Goal: Communication & Community: Answer question/provide support

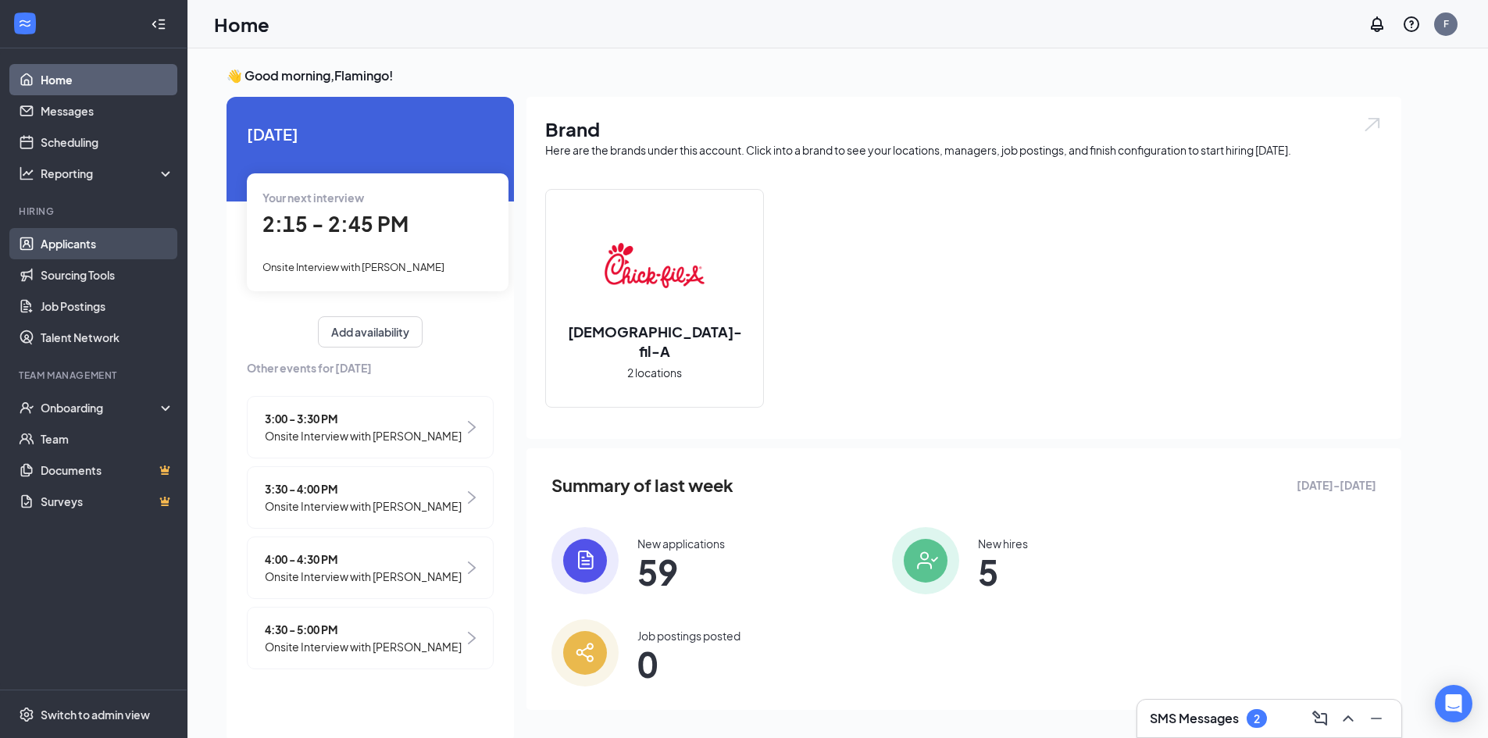
click at [133, 240] on link "Applicants" at bounding box center [108, 243] width 134 height 31
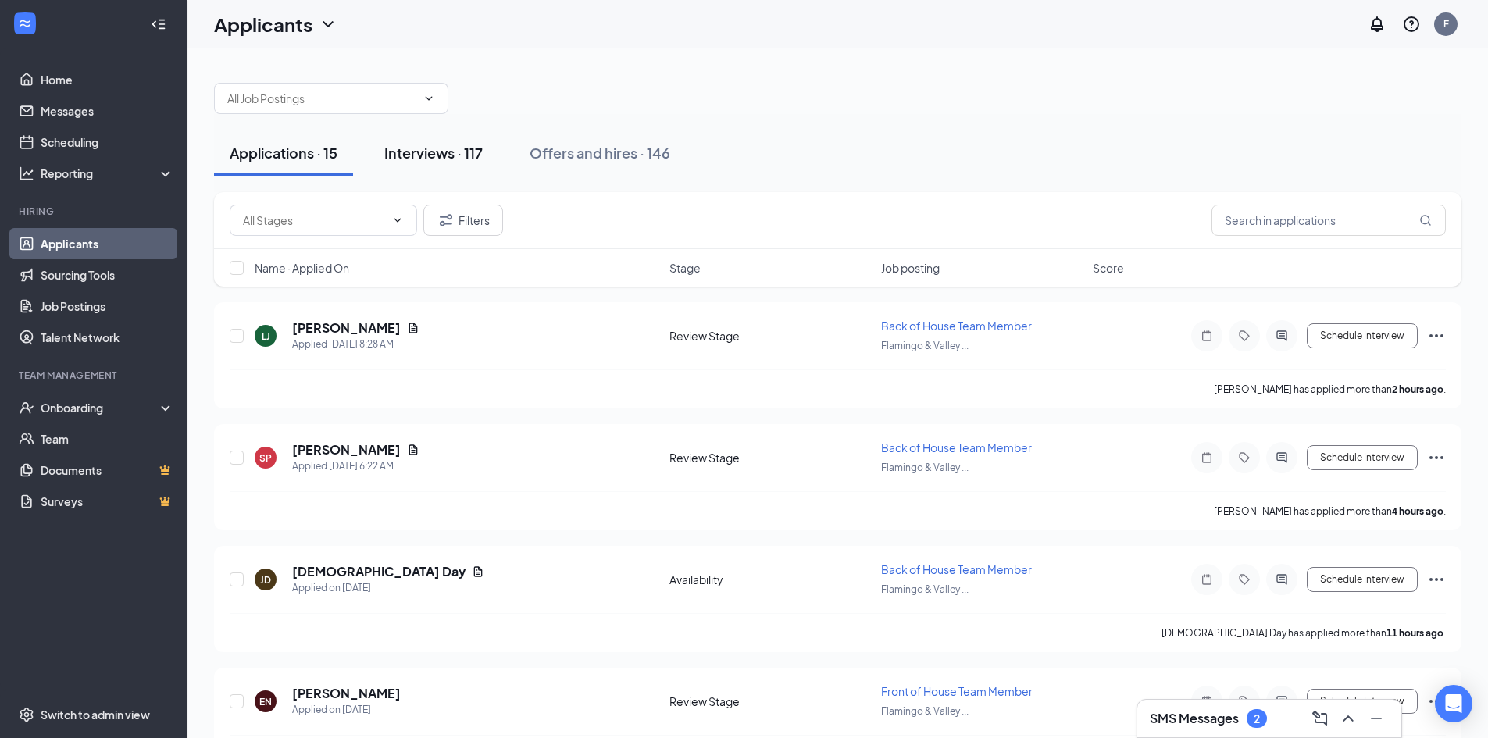
click at [465, 158] on div "Interviews · 117" at bounding box center [433, 153] width 98 height 20
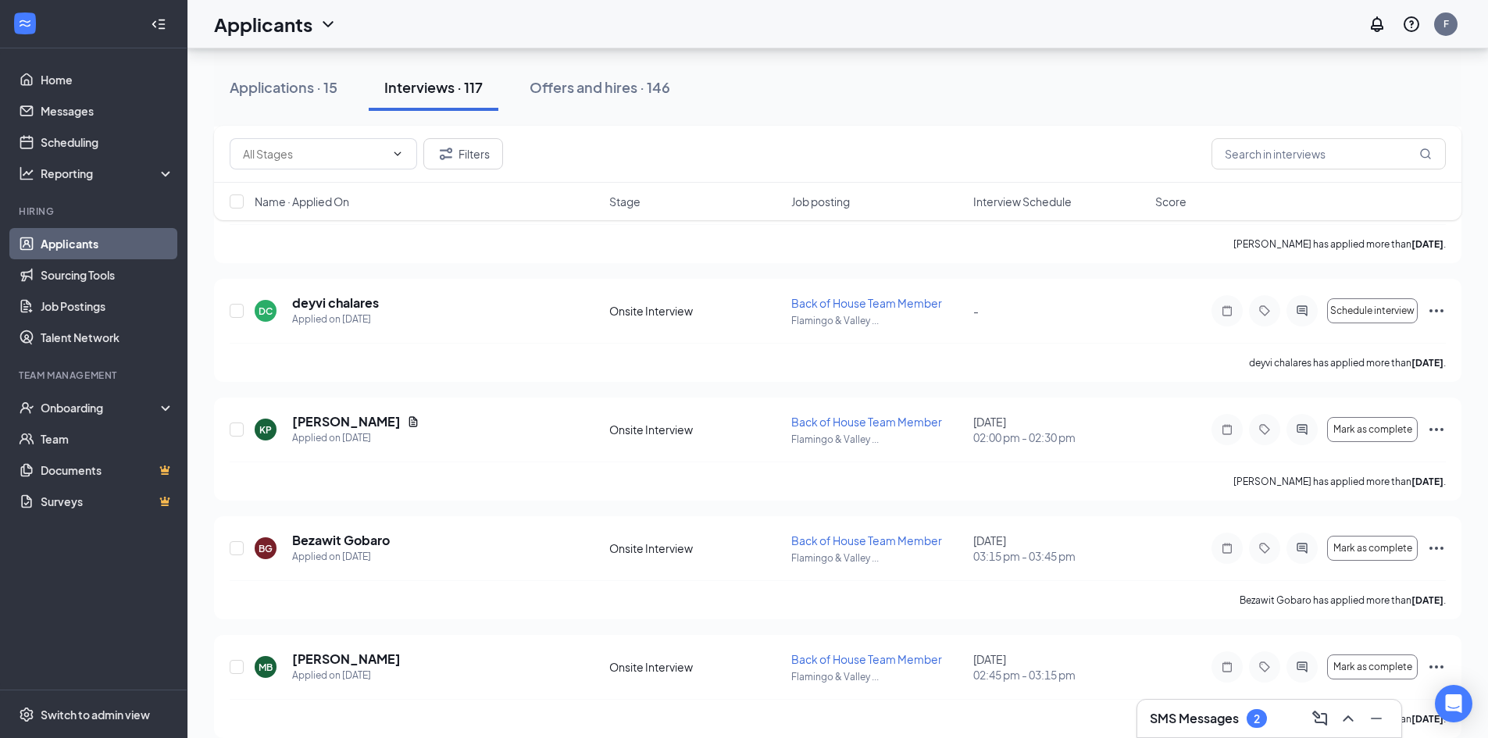
scroll to position [1848, 0]
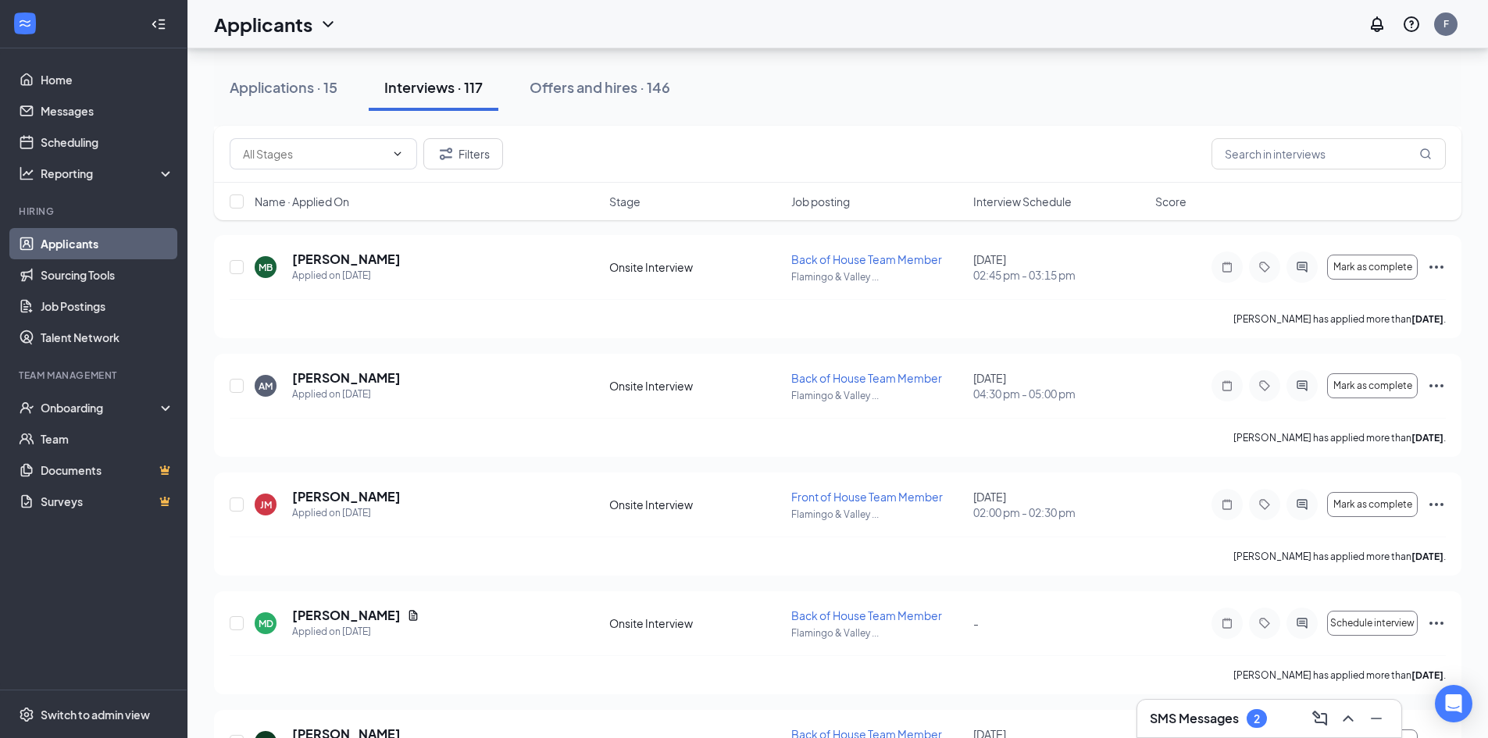
click at [1186, 711] on h3 "SMS Messages" at bounding box center [1194, 718] width 89 height 17
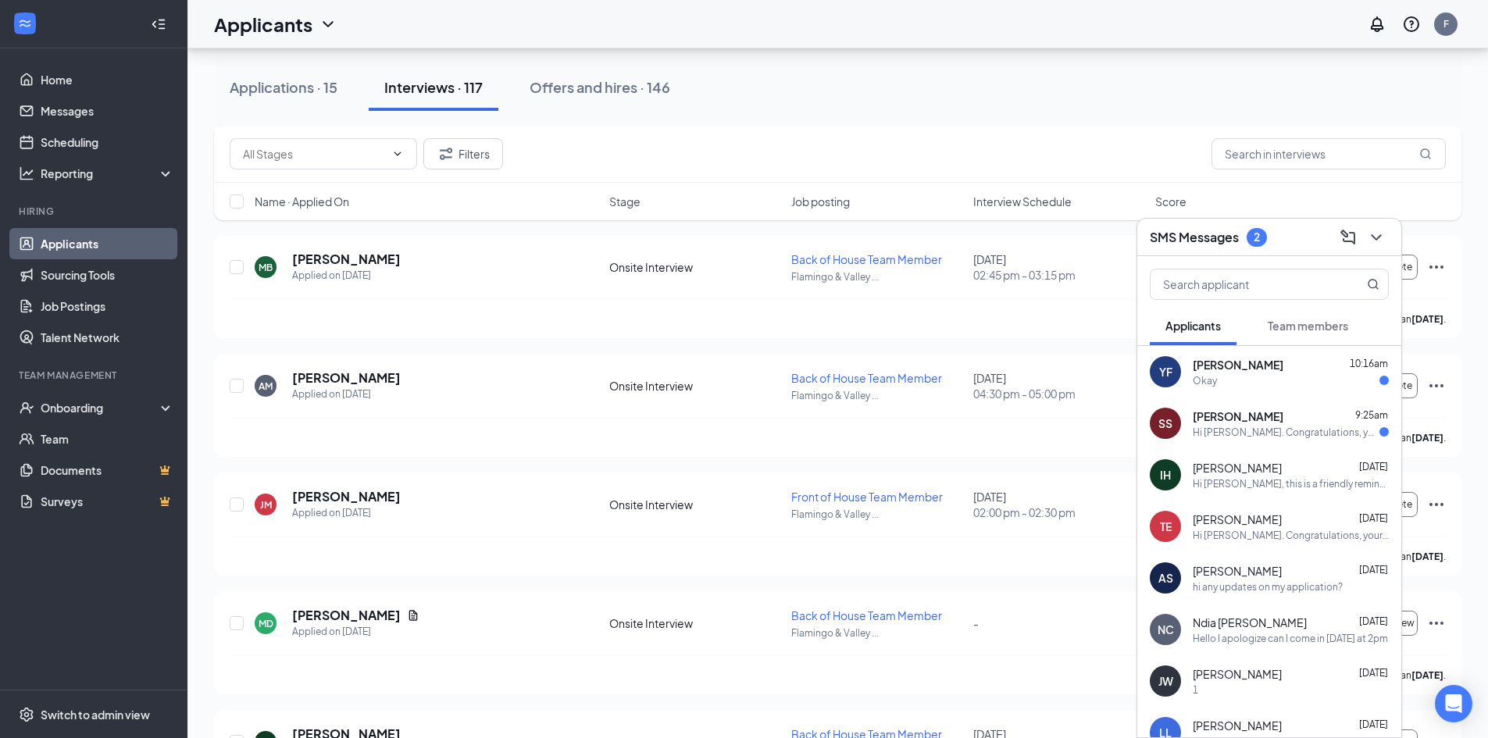
click at [1249, 434] on div "Hi [PERSON_NAME]. Congratulations, your onsite interview with [DEMOGRAPHIC_DATA…" at bounding box center [1286, 432] width 187 height 13
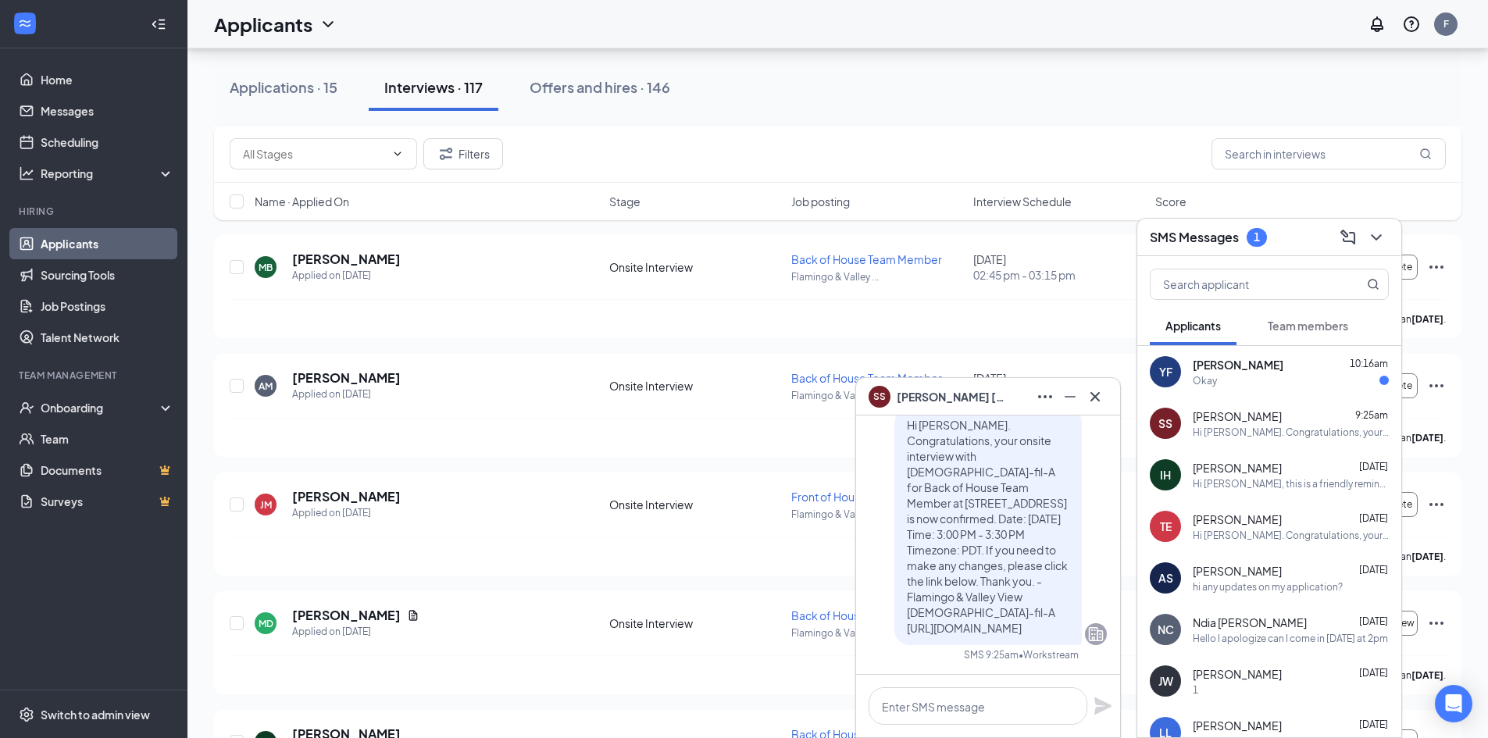
click at [1248, 374] on div "Okay" at bounding box center [1291, 380] width 196 height 13
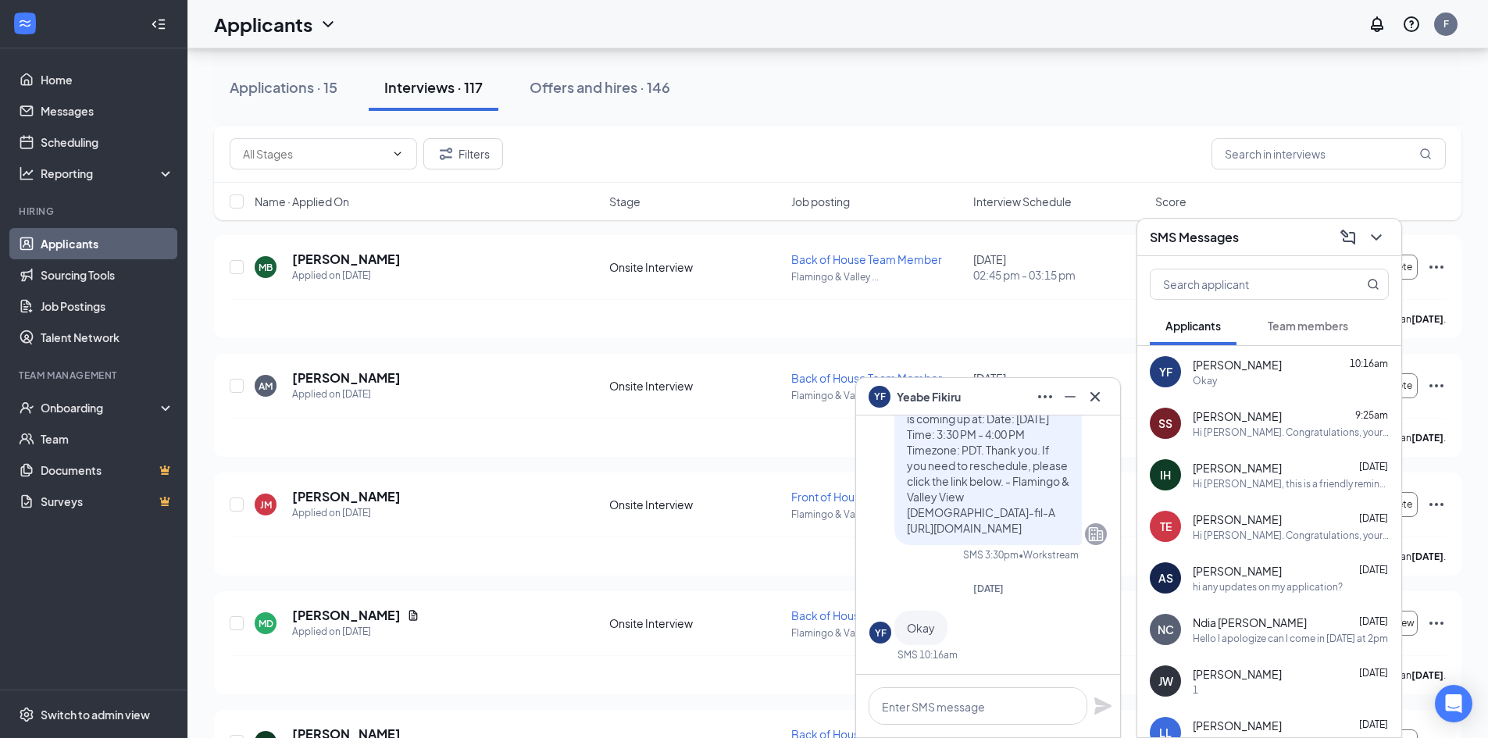
click at [1301, 323] on span "Team members" at bounding box center [1308, 326] width 80 height 14
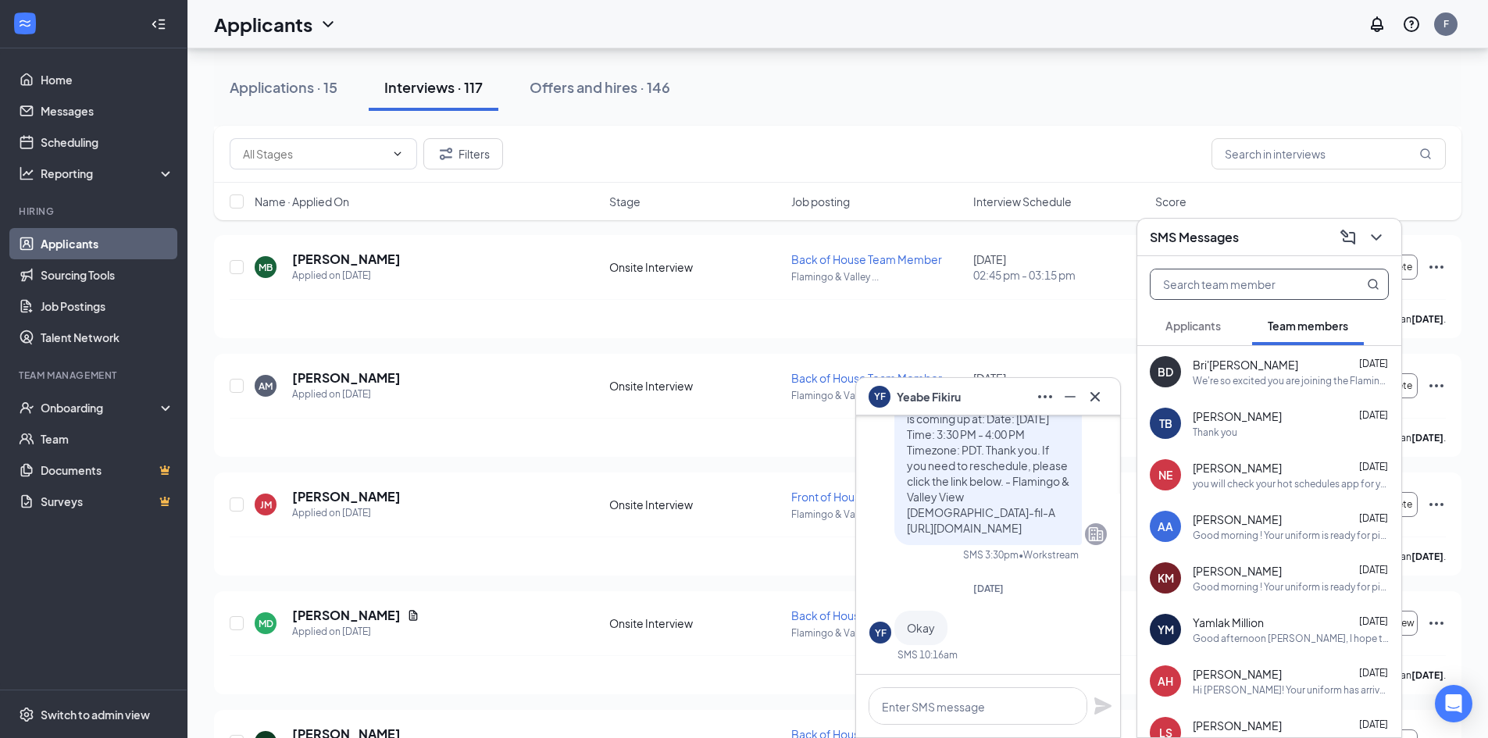
click at [1192, 287] on input "text" at bounding box center [1243, 284] width 185 height 30
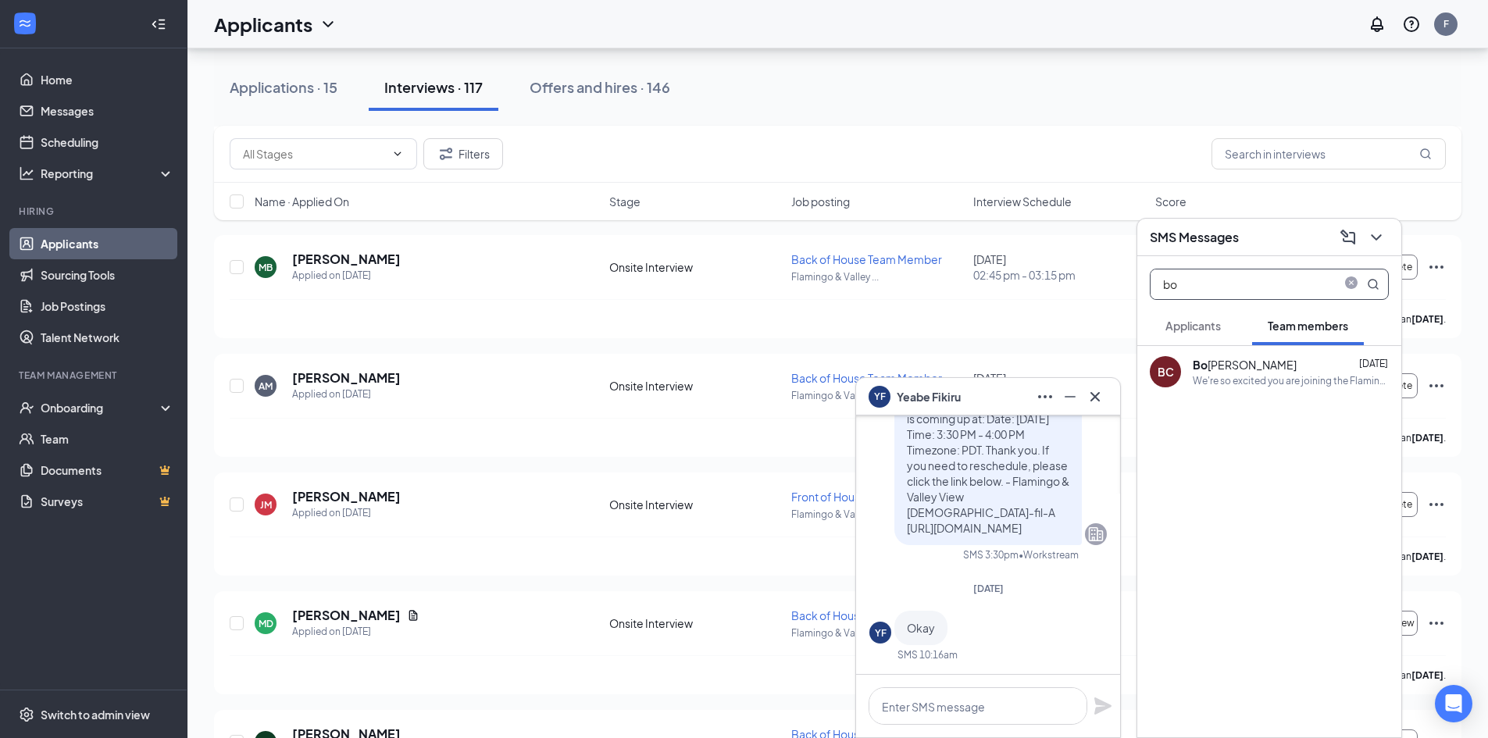
type input "bo"
click at [1240, 366] on div "Bo [PERSON_NAME]" at bounding box center [1245, 365] width 104 height 16
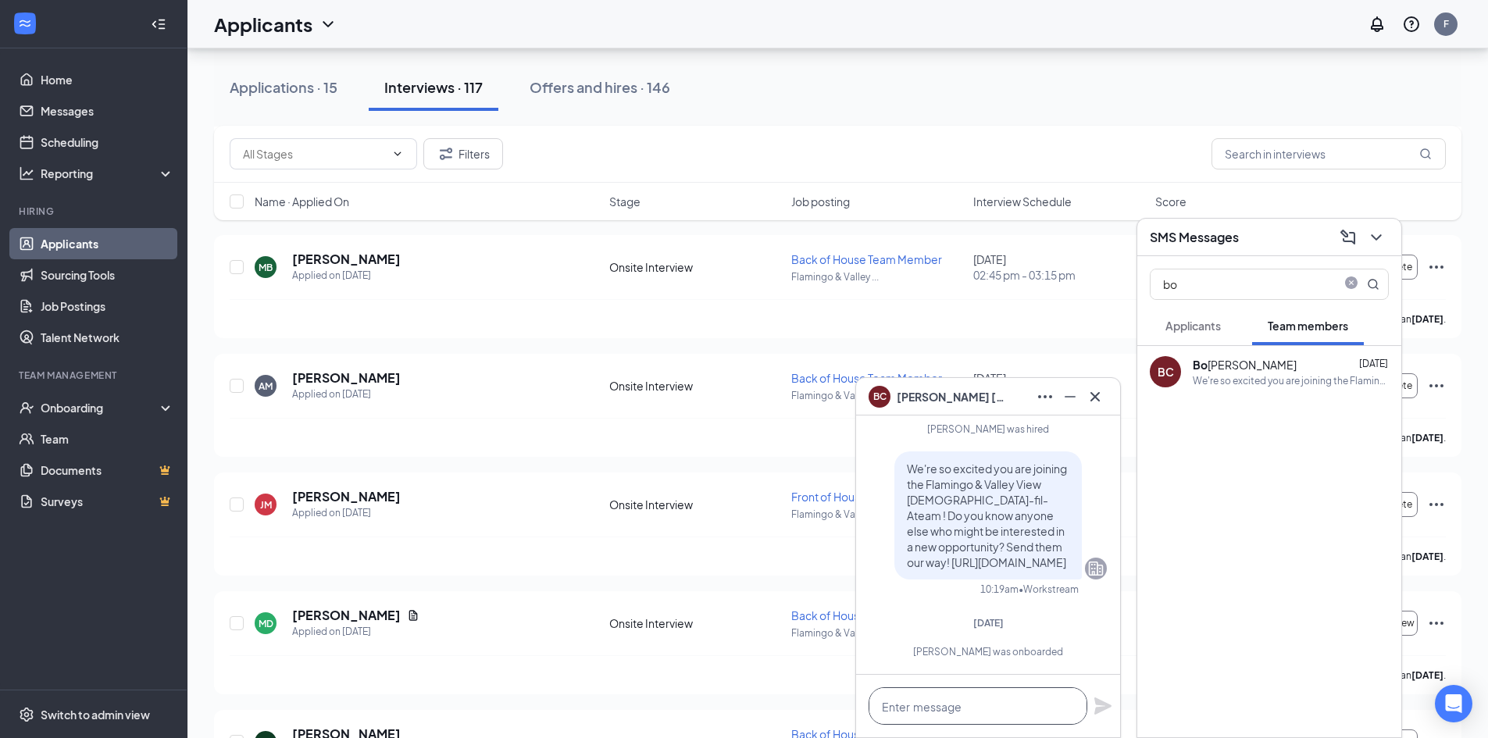
click at [976, 711] on textarea at bounding box center [978, 705] width 219 height 37
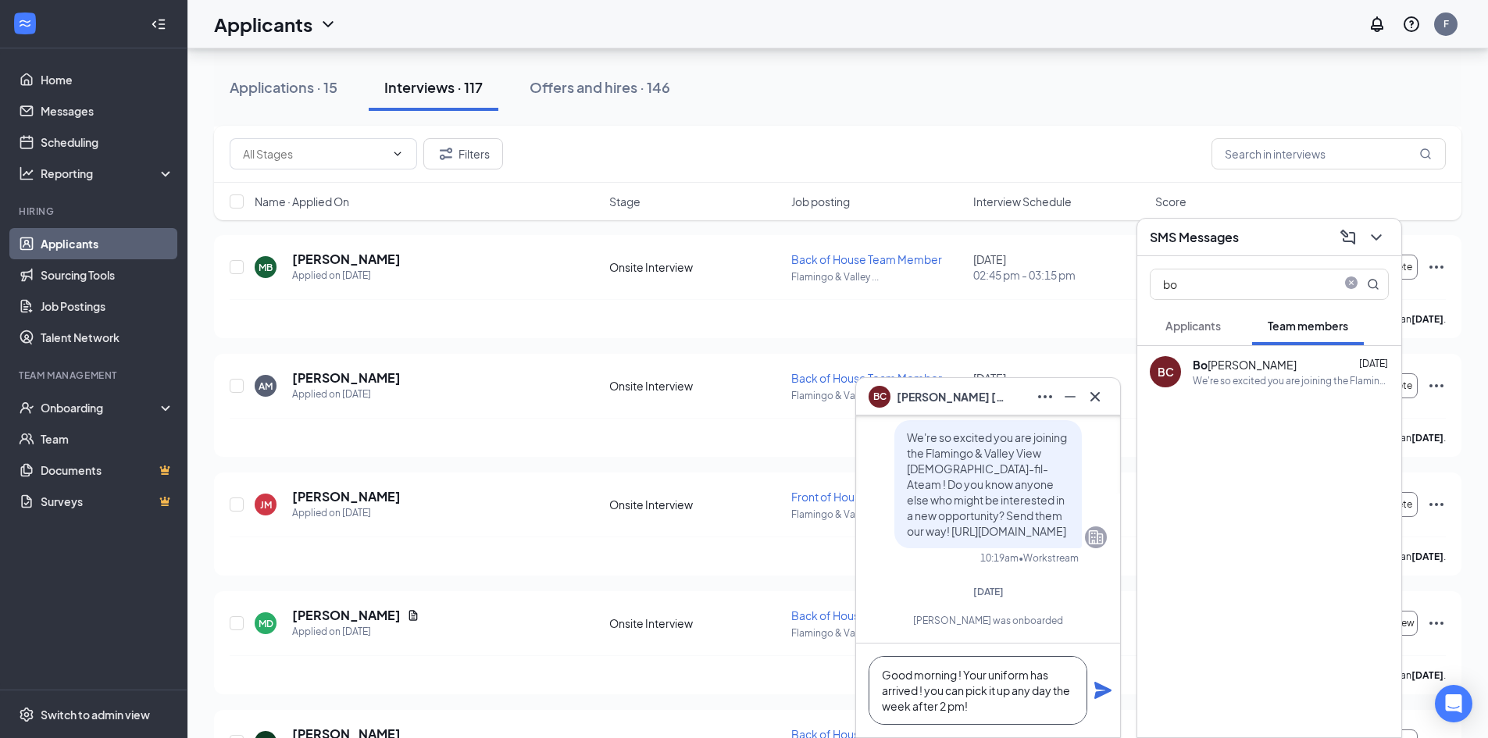
click at [929, 691] on textarea "Good morning ! Your uniform has arrived ! you can pick it up any day the week a…" at bounding box center [978, 690] width 219 height 69
drag, startPoint x: 883, startPoint y: 675, endPoint x: 970, endPoint y: 714, distance: 95.8
click at [970, 711] on textarea "Good morning ! Your uniform has arrived ! You can pick it up any day the week a…" at bounding box center [978, 690] width 219 height 69
type textarea "Good morning ! Your uniform has arrived ! You can pick it up any day the week a…"
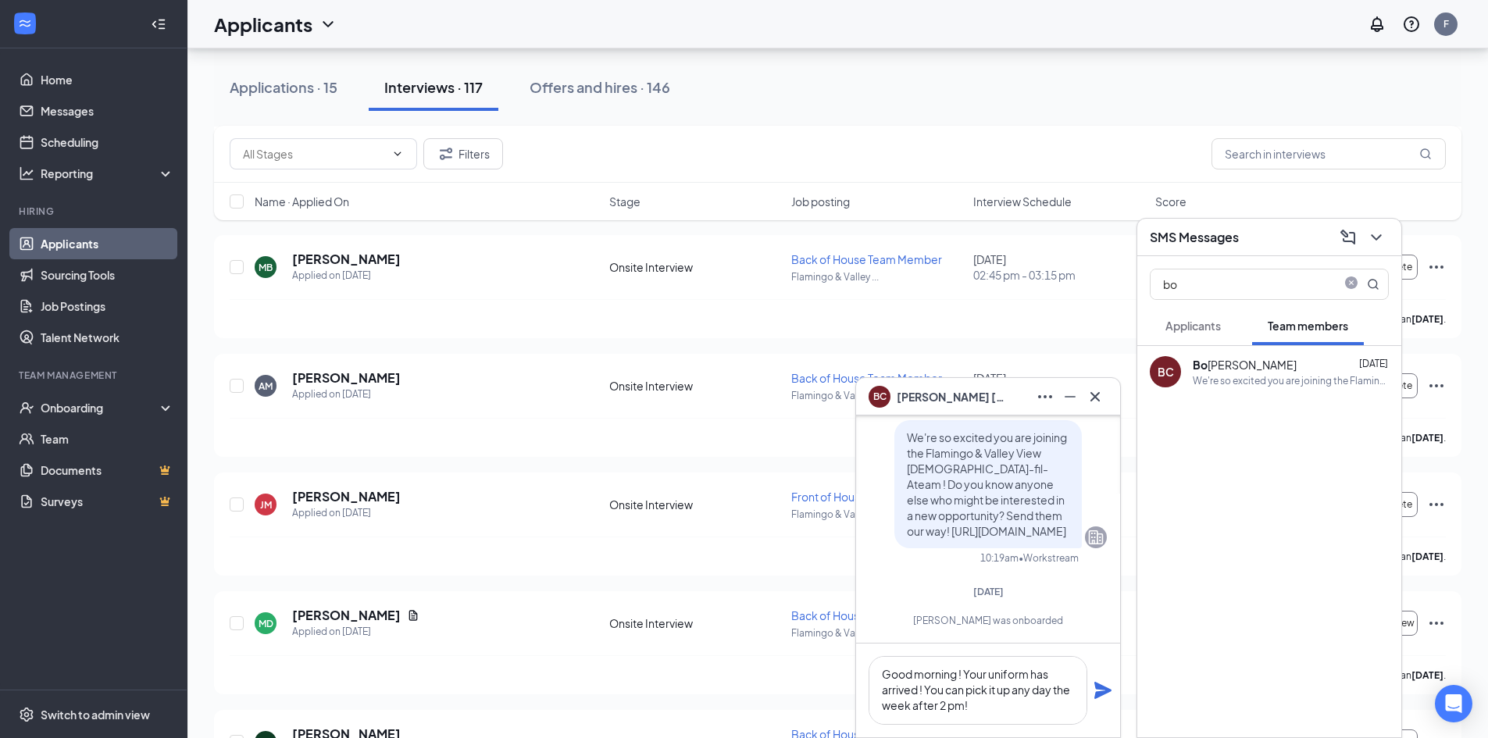
click at [1104, 690] on icon "Plane" at bounding box center [1103, 690] width 19 height 19
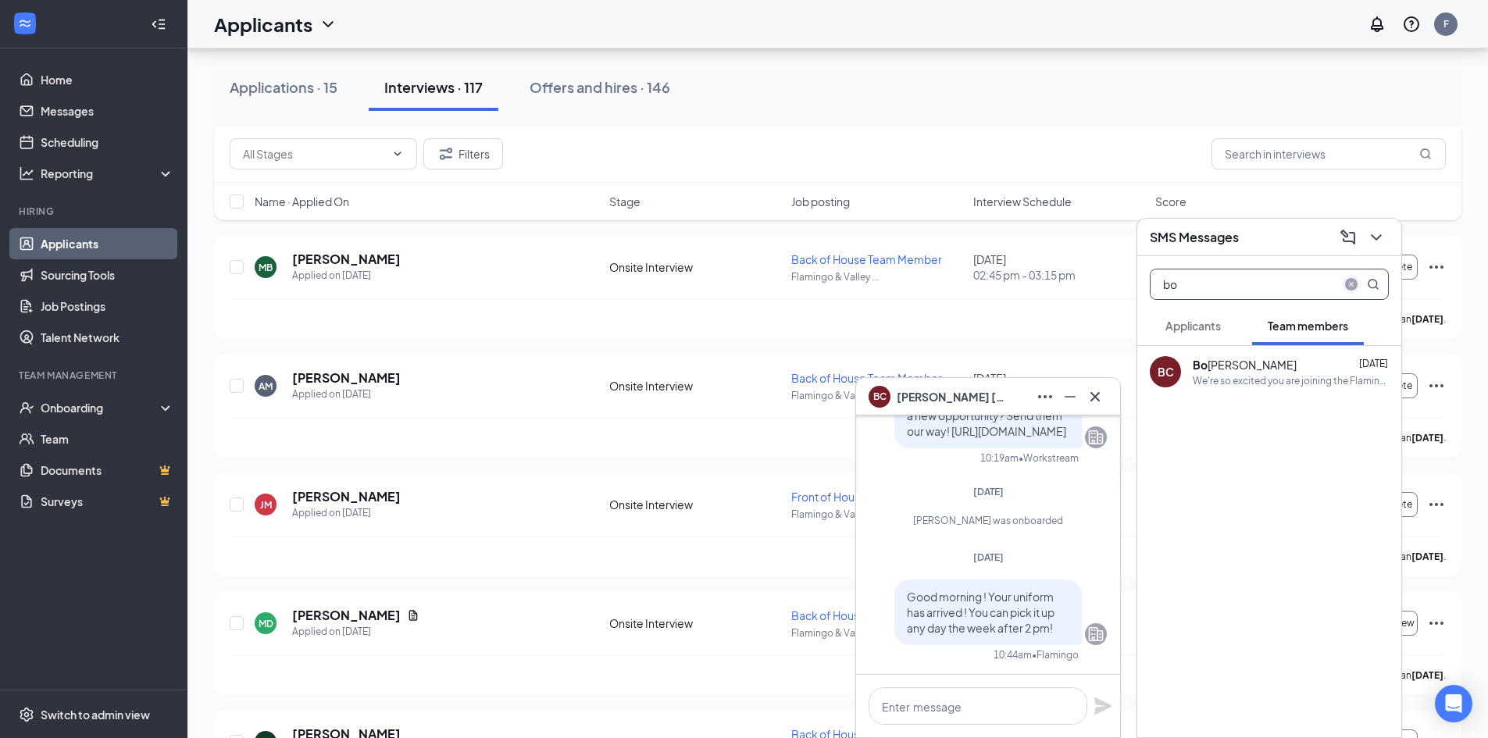
click at [1353, 280] on icon "close-circle" at bounding box center [1351, 284] width 12 height 12
type input "melan"
click at [1253, 376] on div "We're so excited you are joining the Flamingo & Valley View [DEMOGRAPHIC_DATA]-…" at bounding box center [1291, 380] width 196 height 13
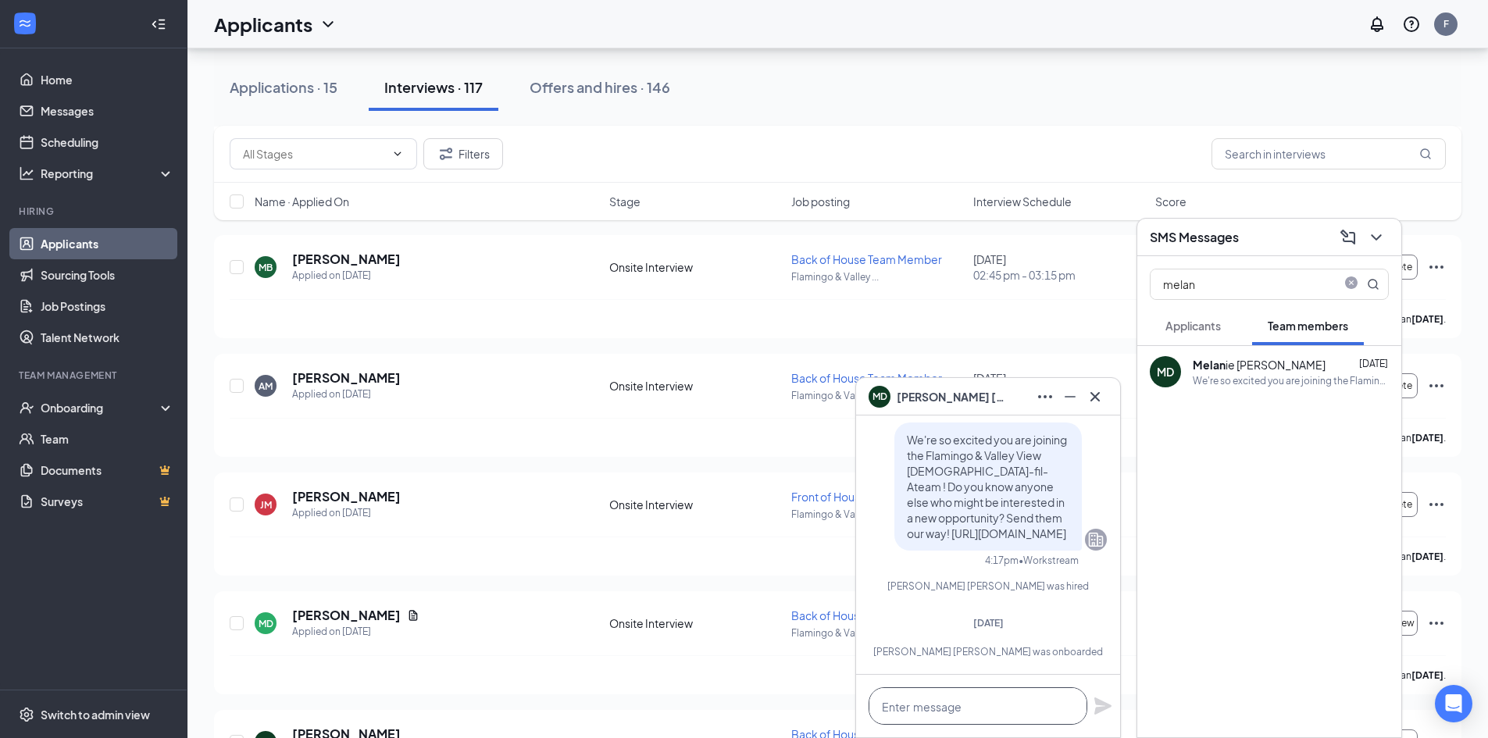
click at [983, 705] on textarea at bounding box center [978, 705] width 219 height 37
paste textarea "Good morning ! Your uniform has arrived ! You can pick it up any day the week a…"
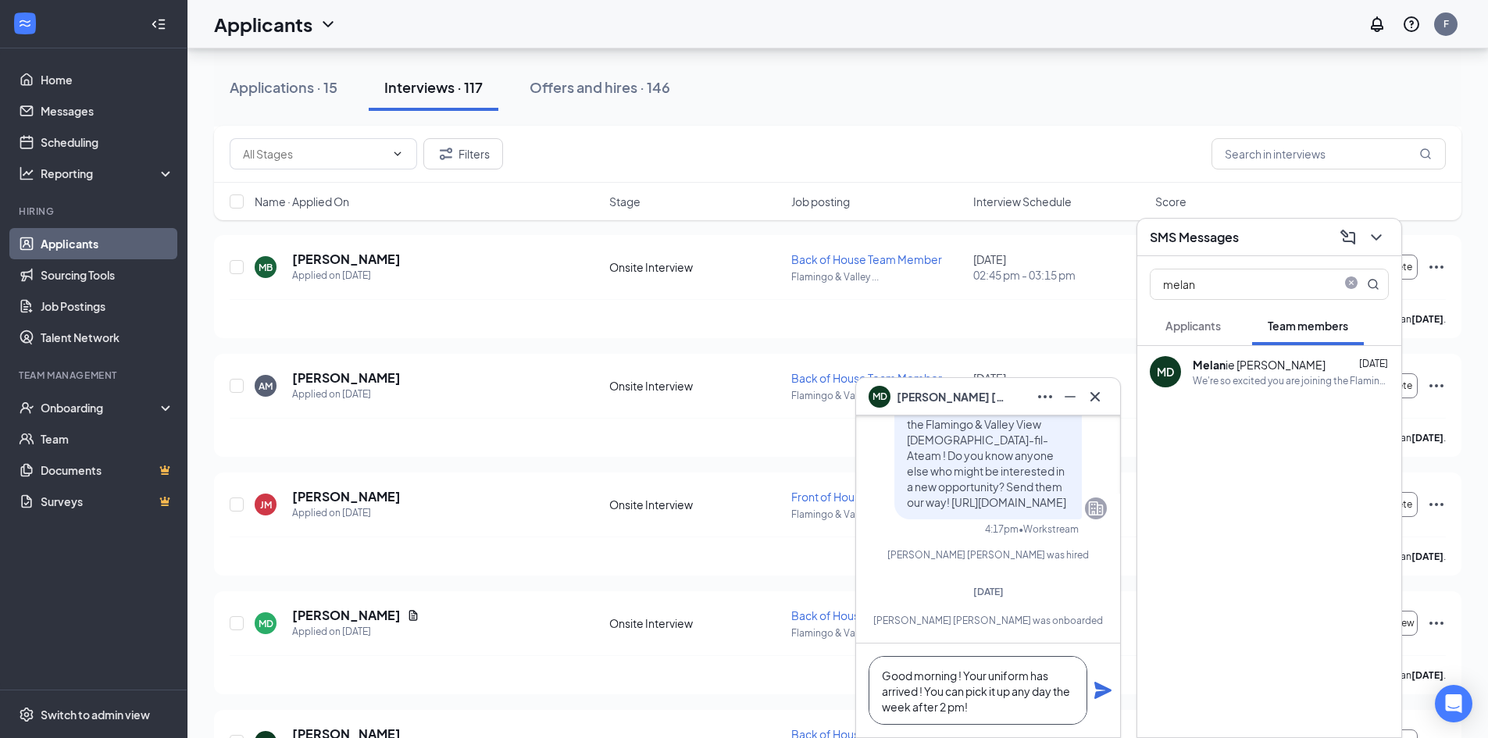
scroll to position [1, 0]
type textarea "Good morning ! Your uniform has arrived ! You can pick it up any day the week a…"
click at [1098, 688] on icon "Plane" at bounding box center [1102, 690] width 17 height 17
